Goal: Check status: Check status

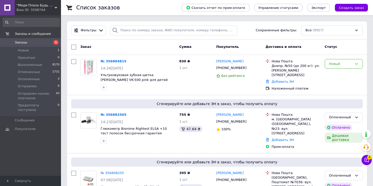
click at [28, 78] on span "Оплаченные" at bounding box center [29, 79] width 22 height 5
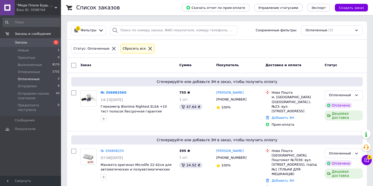
click at [55, 8] on use at bounding box center [56, 8] width 3 height 2
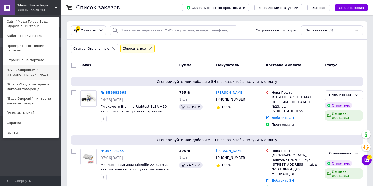
click at [26, 65] on link ""Будь Здоровым!" - интернет-магазин медт..." at bounding box center [31, 72] width 56 height 14
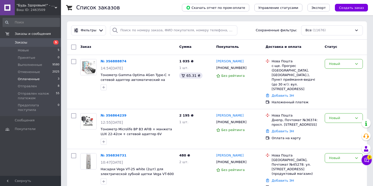
click at [29, 80] on span "Оплаченные" at bounding box center [29, 79] width 22 height 5
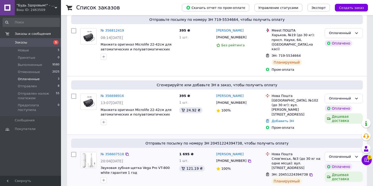
scroll to position [37, 0]
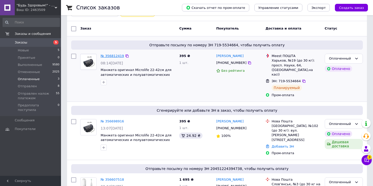
click at [110, 54] on link "№ 356812419" at bounding box center [112, 56] width 23 height 4
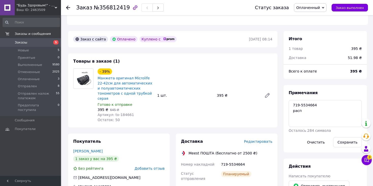
scroll to position [102, 0]
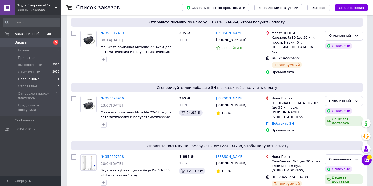
scroll to position [62, 0]
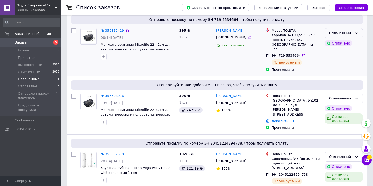
click at [354, 32] on div "Оплаченный" at bounding box center [344, 33] width 38 height 10
click at [338, 71] on li "Отправлен" at bounding box center [344, 71] width 38 height 9
click at [57, 7] on icon at bounding box center [56, 7] width 3 height 3
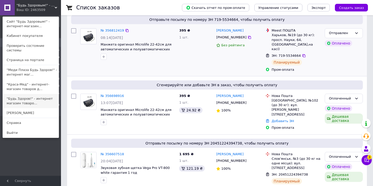
click at [25, 94] on link ""Будь Здоров!" - интернет магазин товаро..." at bounding box center [31, 101] width 56 height 14
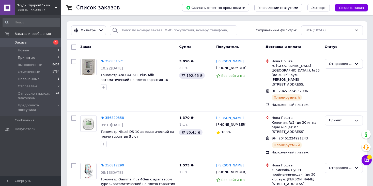
click at [26, 56] on span "Принятые" at bounding box center [27, 57] width 18 height 5
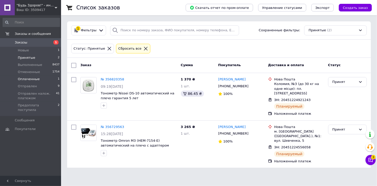
click at [26, 77] on span "Оплаченные" at bounding box center [29, 79] width 22 height 5
